Goal: Task Accomplishment & Management: Manage account settings

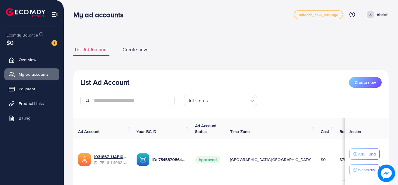
scroll to position [57, 0]
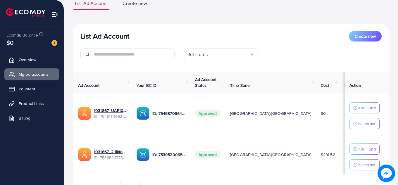
scroll to position [48, 0]
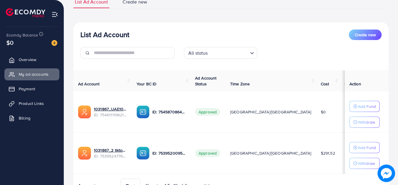
click at [164, 35] on div "List Ad Account Create new" at bounding box center [230, 35] width 301 height 11
click at [41, 57] on link "Overview" at bounding box center [31, 60] width 55 height 12
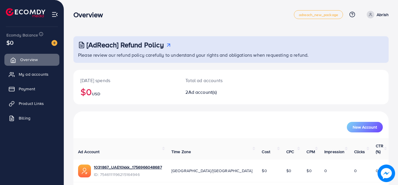
click at [41, 57] on link "Overview" at bounding box center [31, 60] width 55 height 12
